Goal: Task Accomplishment & Management: Manage account settings

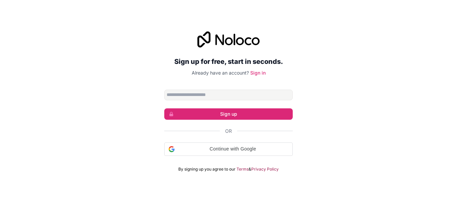
click at [220, 156] on form "Sign up Or Continue with Google Continue with Google. Opens in new tab By signi…" at bounding box center [228, 131] width 128 height 82
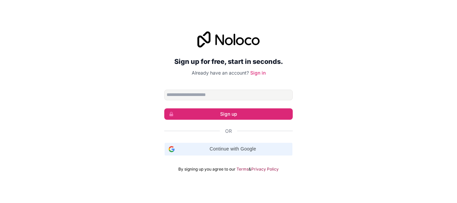
click at [231, 148] on span "Continue with Google" at bounding box center [232, 148] width 111 height 7
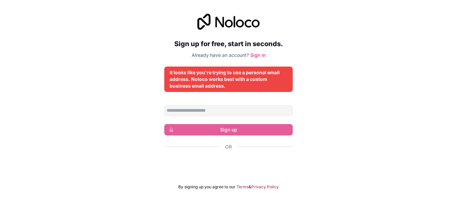
click at [230, 82] on div "It looks like you're trying to use a personal email address. Noloco works best …" at bounding box center [229, 79] width 118 height 20
click at [257, 55] on link "Sign in" at bounding box center [257, 55] width 15 height 6
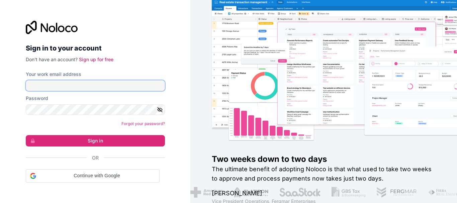
click at [118, 88] on input "Your work email address" at bounding box center [95, 85] width 139 height 11
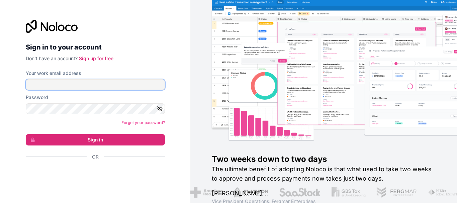
type input "**********"
